Goal: Navigation & Orientation: Find specific page/section

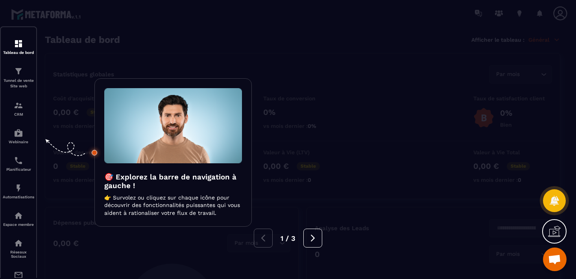
click at [195, 240] on div "1 / 3" at bounding box center [288, 238] width 576 height 19
click at [315, 237] on icon at bounding box center [313, 238] width 9 height 9
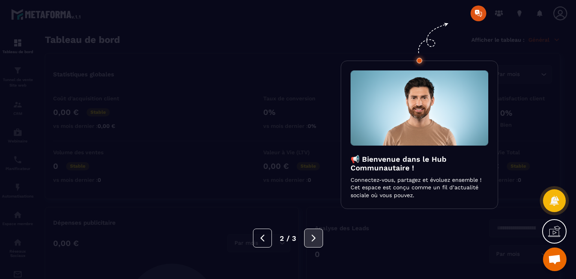
click at [315, 237] on icon at bounding box center [313, 238] width 9 height 9
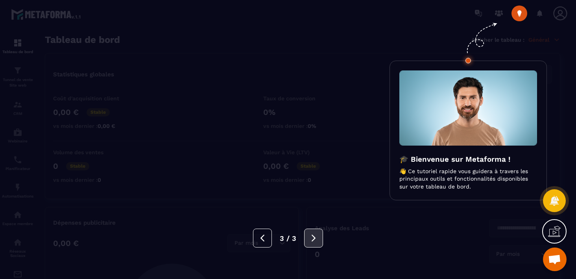
click at [315, 237] on icon at bounding box center [313, 238] width 9 height 9
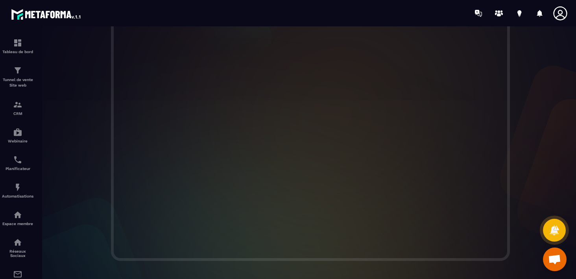
scroll to position [226, 0]
click at [20, 104] on img at bounding box center [17, 104] width 9 height 9
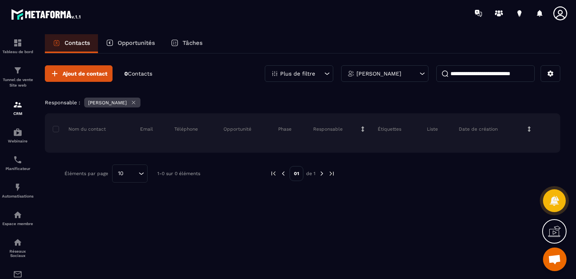
click at [142, 43] on p "Opportunités" at bounding box center [136, 42] width 37 height 7
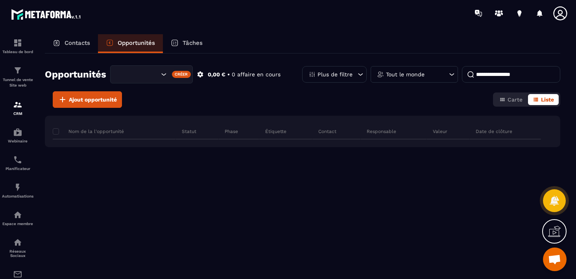
click at [179, 44] on icon at bounding box center [175, 43] width 8 height 8
